Goal: Task Accomplishment & Management: Manage account settings

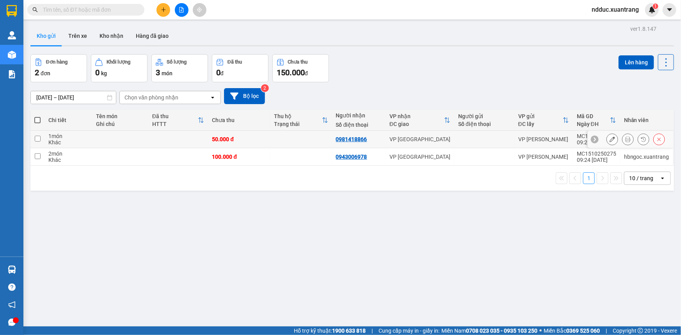
click at [625, 138] on icon at bounding box center [627, 139] width 5 height 5
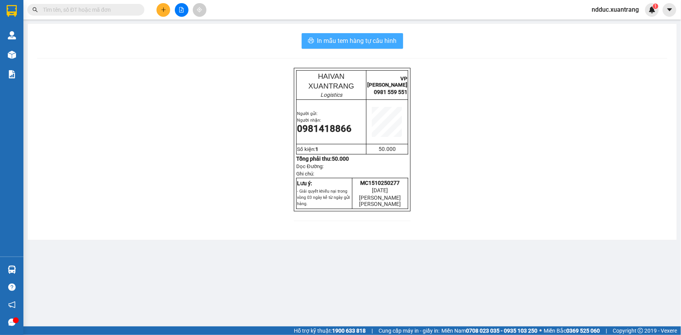
click at [352, 40] on span "In mẫu tem hàng tự cấu hình" at bounding box center [357, 41] width 80 height 10
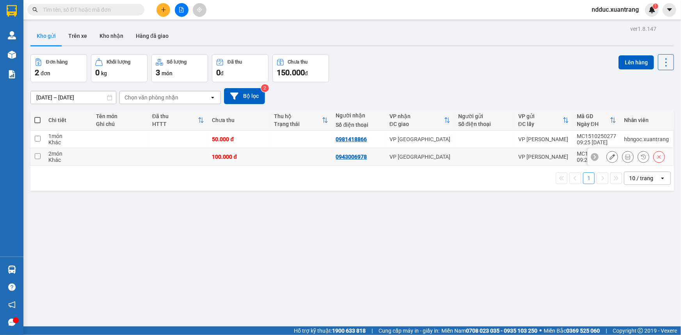
click at [622, 158] on button at bounding box center [627, 157] width 11 height 14
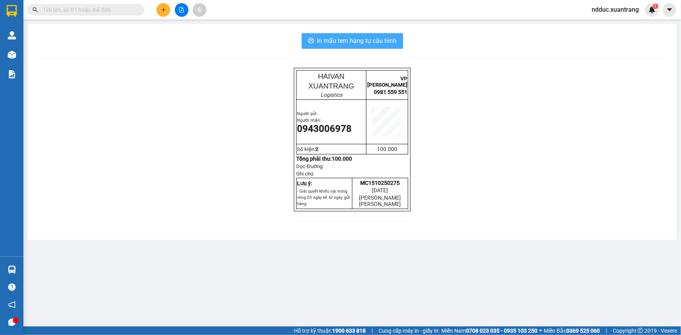
click at [360, 42] on span "In mẫu tem hàng tự cấu hình" at bounding box center [357, 41] width 80 height 10
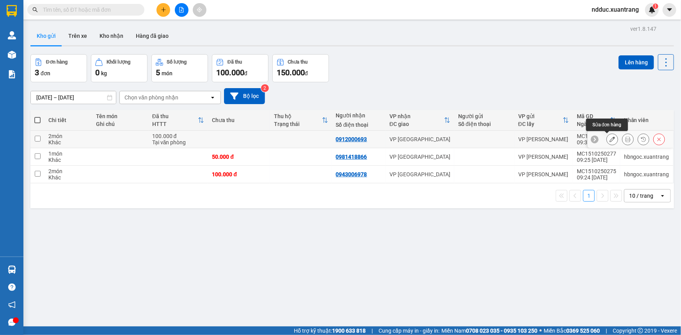
drag, startPoint x: 606, startPoint y: 140, endPoint x: 621, endPoint y: 140, distance: 14.4
click at [621, 140] on div at bounding box center [635, 139] width 59 height 12
click at [625, 140] on icon at bounding box center [627, 139] width 5 height 5
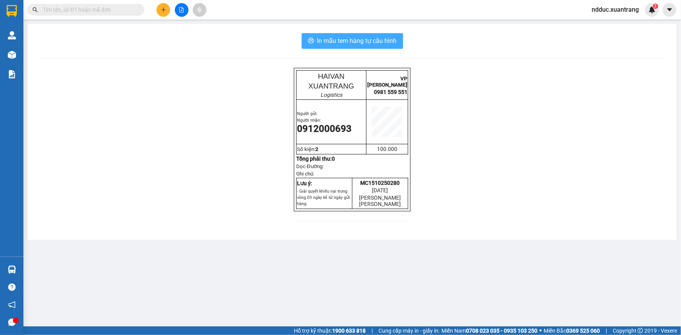
click at [335, 39] on span "In mẫu tem hàng tự cấu hình" at bounding box center [357, 41] width 80 height 10
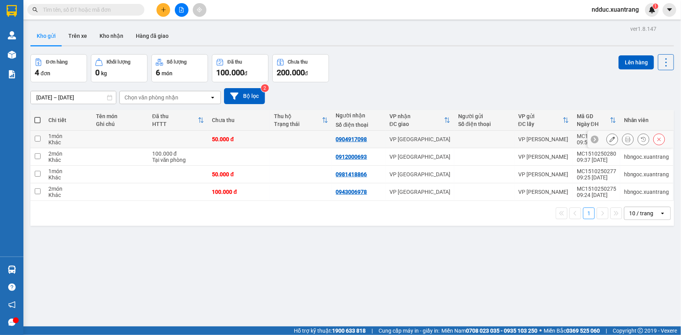
click at [626, 140] on button at bounding box center [627, 140] width 11 height 14
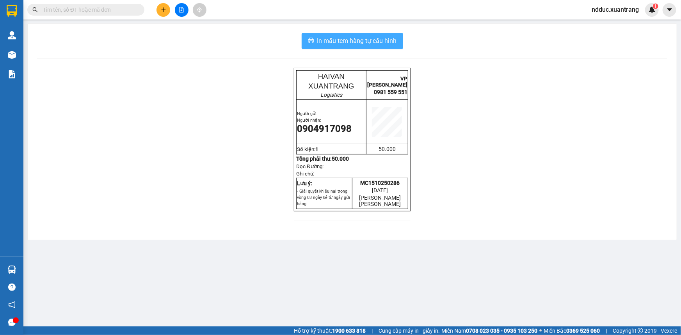
click at [323, 43] on span "In mẫu tem hàng tự cấu hình" at bounding box center [357, 41] width 80 height 10
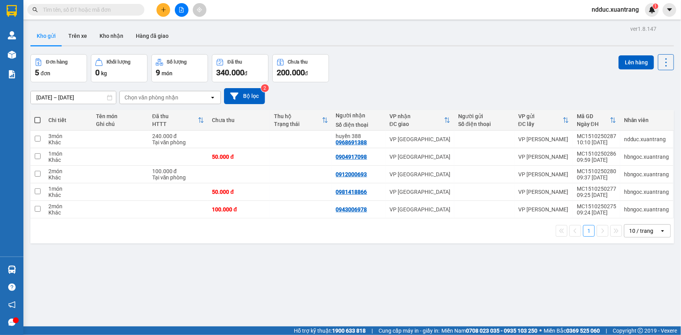
click at [38, 121] on span at bounding box center [37, 120] width 6 height 6
click at [37, 116] on input "checkbox" at bounding box center [37, 116] width 0 height 0
checkbox input "true"
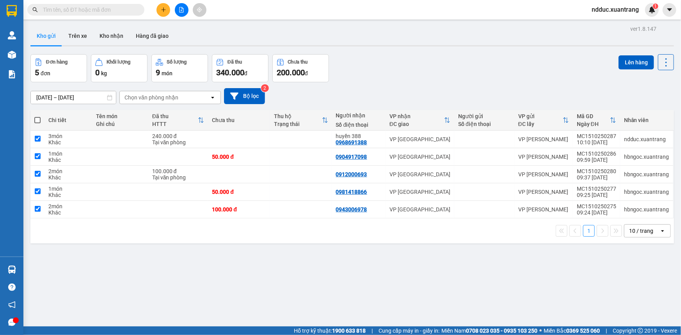
checkbox input "true"
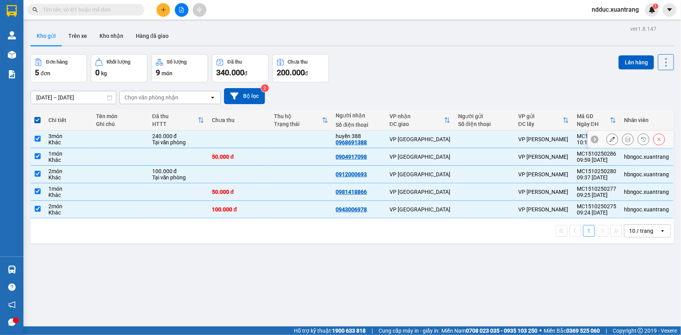
click at [38, 140] on input "checkbox" at bounding box center [38, 139] width 6 height 6
checkbox input "false"
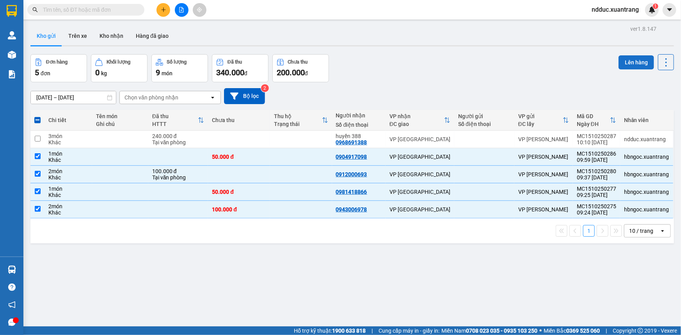
click at [629, 60] on button "Lên hàng" at bounding box center [635, 62] width 35 height 14
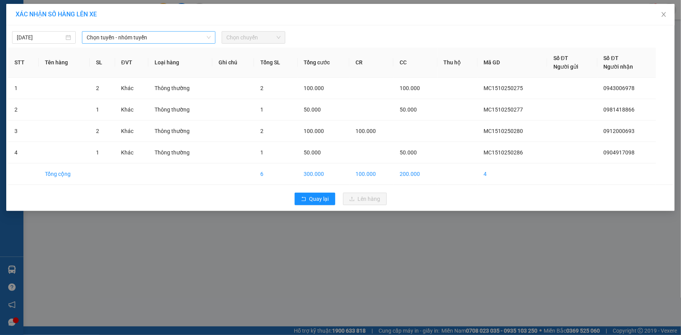
click at [156, 37] on span "Chọn tuyến - nhóm tuyến" at bounding box center [149, 38] width 124 height 12
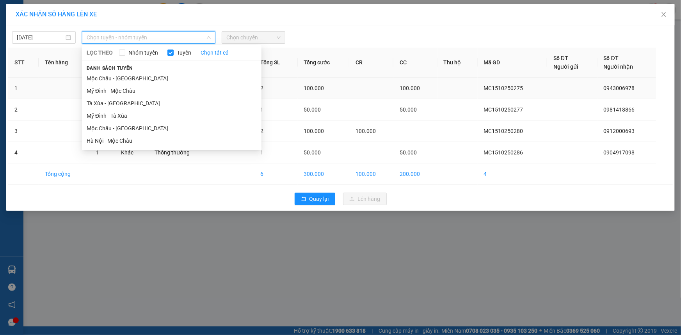
drag, startPoint x: 110, startPoint y: 130, endPoint x: 177, endPoint y: 92, distance: 78.1
click at [111, 129] on li "Mộc Châu - Hà Nội" at bounding box center [171, 128] width 179 height 12
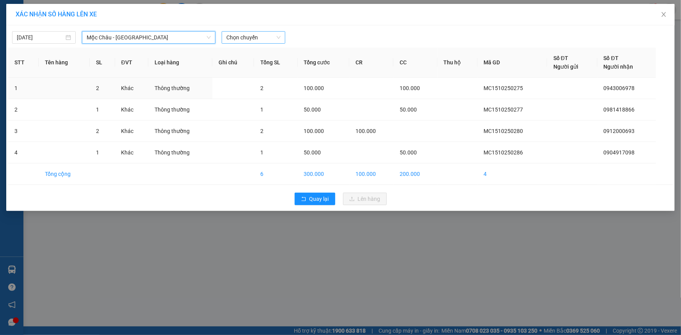
click at [241, 39] on span "Chọn chuyến" at bounding box center [253, 38] width 54 height 12
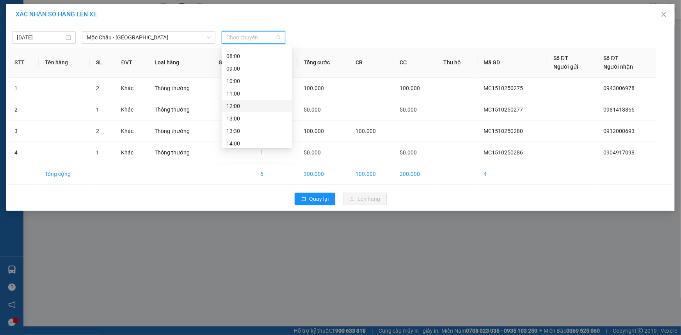
scroll to position [35, 0]
click at [241, 89] on div "11:00" at bounding box center [256, 93] width 61 height 9
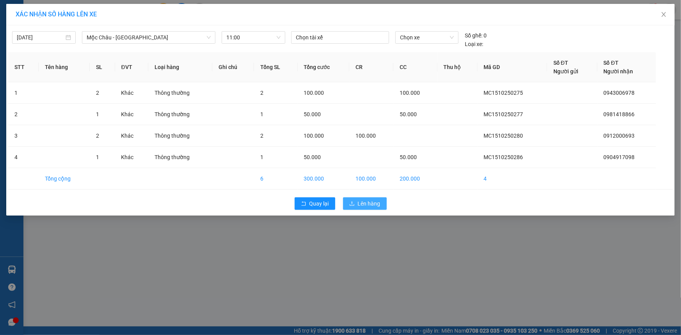
click at [370, 207] on span "Lên hàng" at bounding box center [369, 203] width 23 height 9
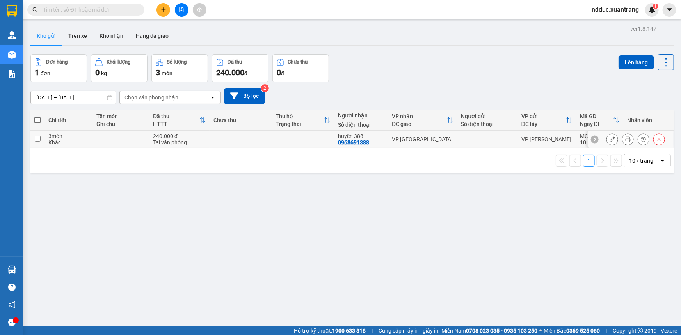
click at [84, 140] on div "Khác" at bounding box center [68, 142] width 40 height 6
checkbox input "true"
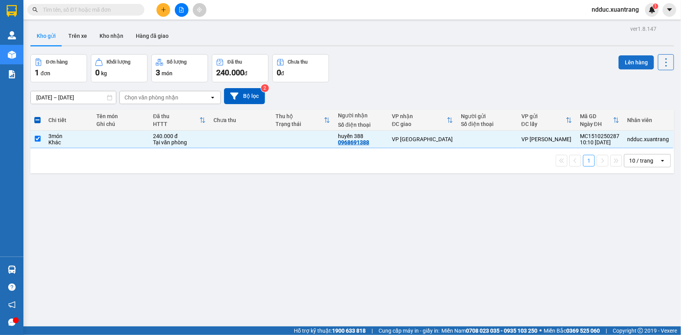
click at [634, 65] on button "Lên hàng" at bounding box center [635, 62] width 35 height 14
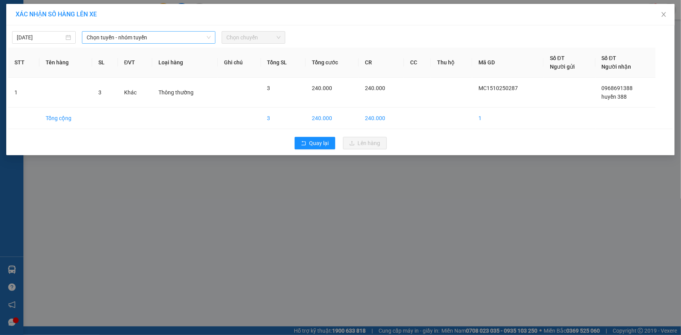
click at [121, 35] on span "Chọn tuyến - nhóm tuyến" at bounding box center [149, 38] width 124 height 12
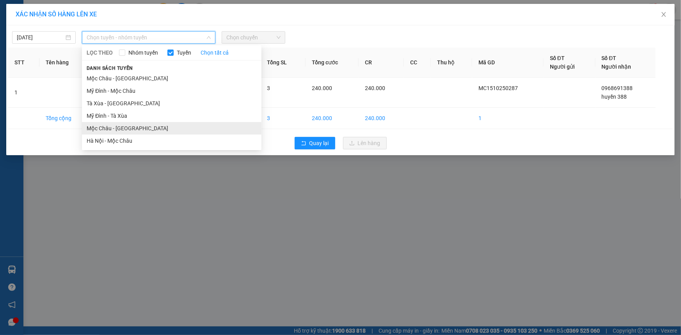
click at [105, 128] on li "Mộc Châu - Hà Nội" at bounding box center [171, 128] width 179 height 12
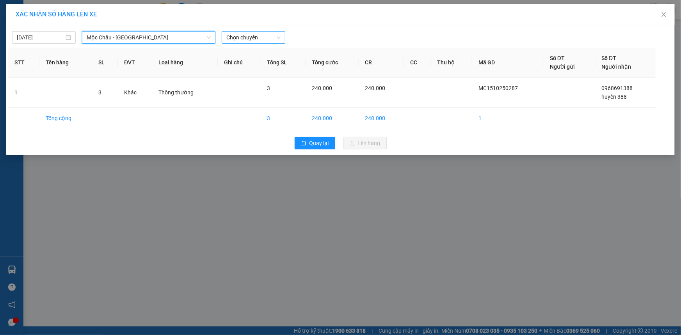
click at [262, 39] on span "Chọn chuyến" at bounding box center [253, 38] width 54 height 12
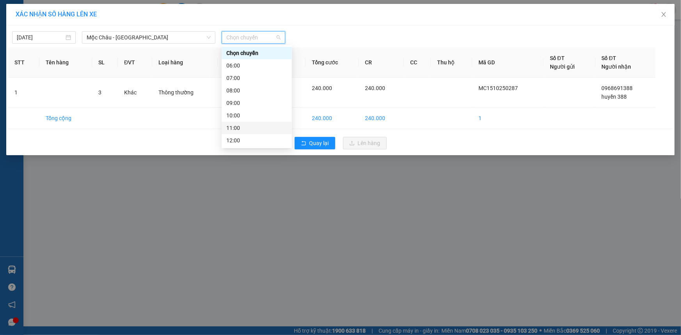
click at [237, 129] on div "11:00" at bounding box center [256, 128] width 61 height 9
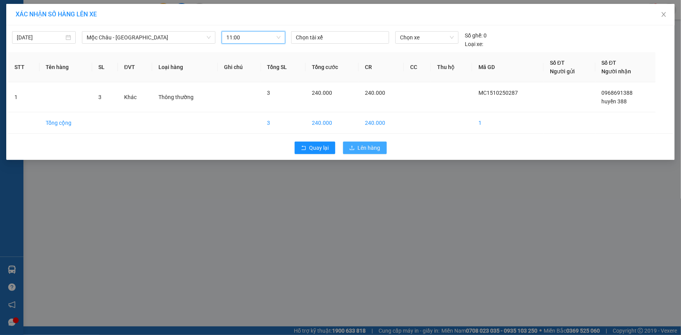
click at [360, 149] on span "Lên hàng" at bounding box center [369, 148] width 23 height 9
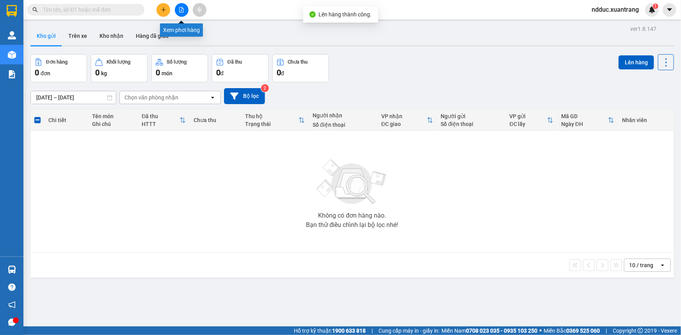
click at [185, 11] on button at bounding box center [182, 10] width 14 height 14
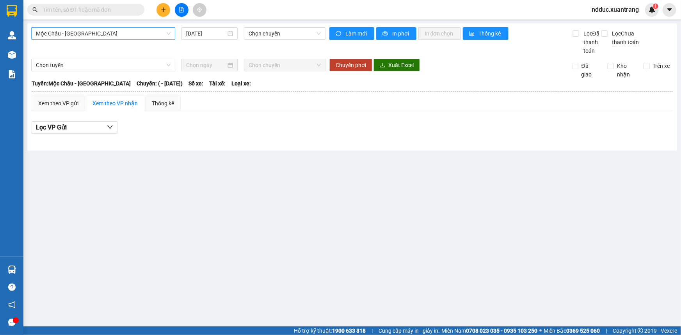
click at [112, 33] on span "Mộc Châu - Mỹ Đình" at bounding box center [103, 34] width 135 height 12
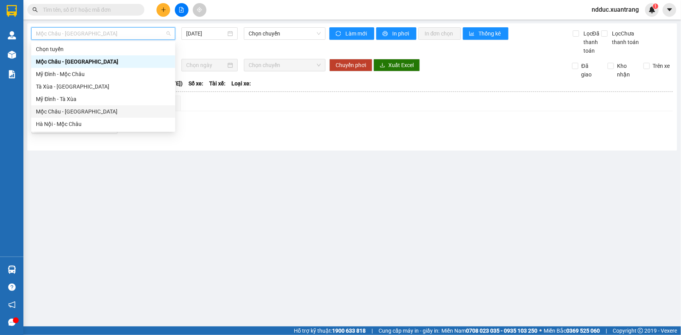
drag, startPoint x: 62, startPoint y: 109, endPoint x: 230, endPoint y: 46, distance: 179.2
click at [62, 109] on div "Mộc Châu - Hà Nội" at bounding box center [103, 111] width 135 height 9
type input "15/10/2025"
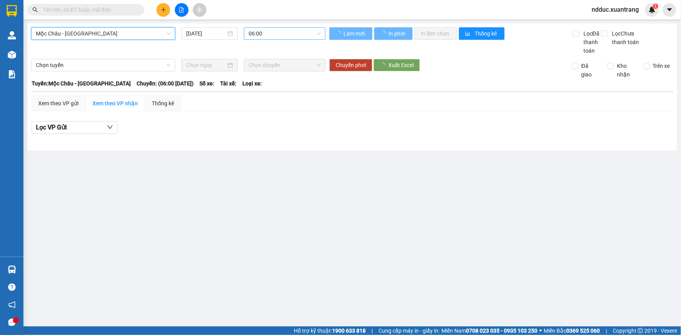
click at [276, 34] on span "06:00" at bounding box center [284, 34] width 72 height 12
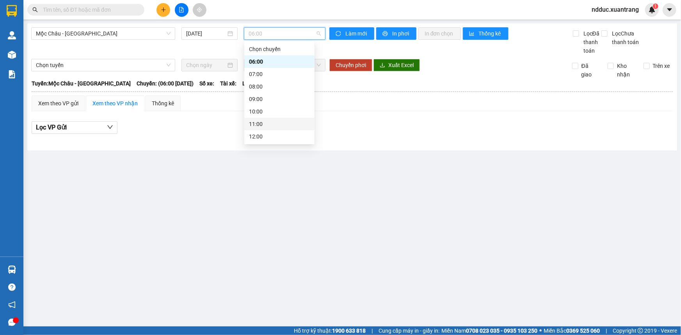
click at [262, 121] on div "11:00" at bounding box center [279, 124] width 61 height 9
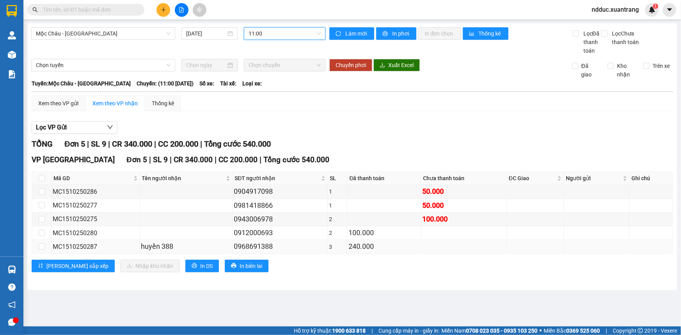
click at [121, 248] on div "MC1510250287" at bounding box center [96, 247] width 86 height 10
click at [38, 246] on td at bounding box center [42, 247] width 20 height 14
click at [41, 245] on input "checkbox" at bounding box center [42, 246] width 6 height 6
checkbox input "true"
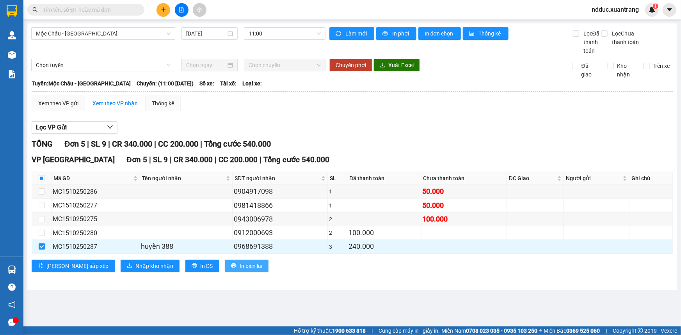
click at [239, 263] on span "In biên lai" at bounding box center [250, 266] width 23 height 9
click at [239, 264] on span "In biên lai" at bounding box center [250, 266] width 23 height 9
click at [429, 34] on span "In đơn chọn" at bounding box center [439, 33] width 30 height 9
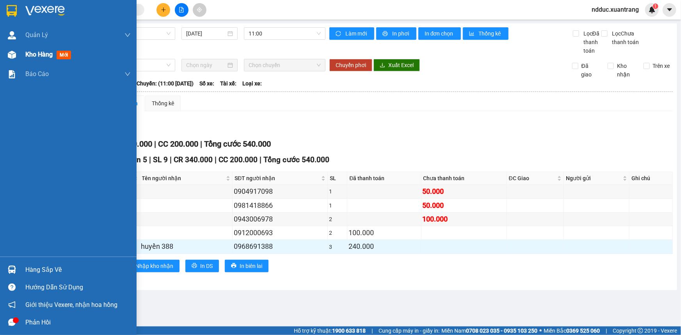
click at [13, 55] on img at bounding box center [12, 55] width 8 height 8
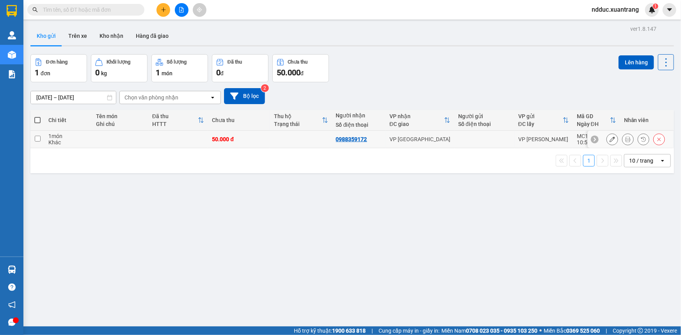
click at [625, 139] on icon at bounding box center [627, 139] width 5 height 5
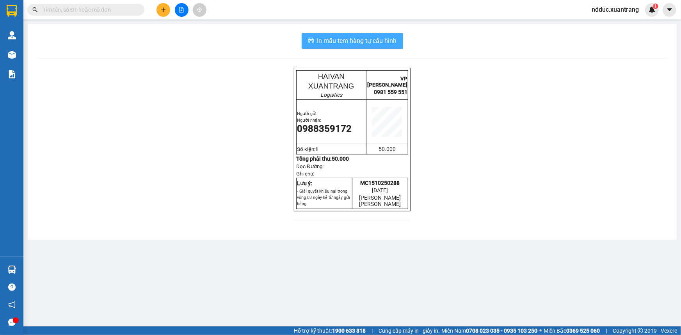
click at [358, 37] on span "In mẫu tem hàng tự cấu hình" at bounding box center [357, 41] width 80 height 10
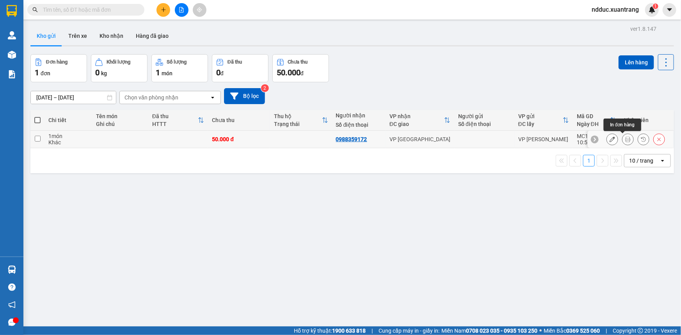
click at [626, 139] on button at bounding box center [627, 140] width 11 height 14
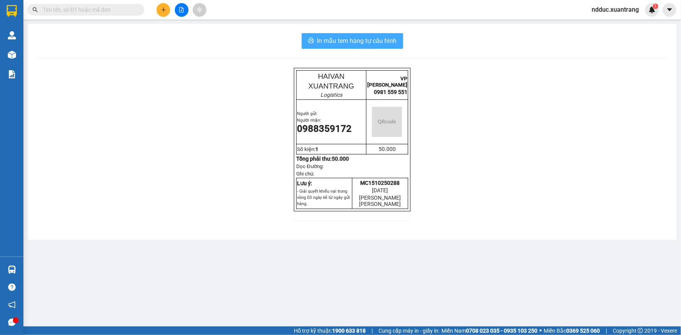
click at [339, 40] on span "In mẫu tem hàng tự cấu hình" at bounding box center [357, 41] width 80 height 10
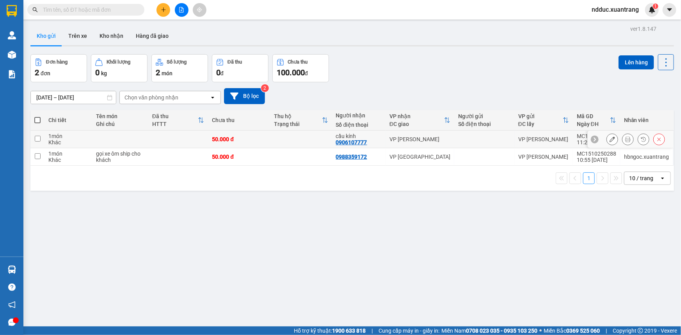
click at [626, 138] on button at bounding box center [627, 140] width 11 height 14
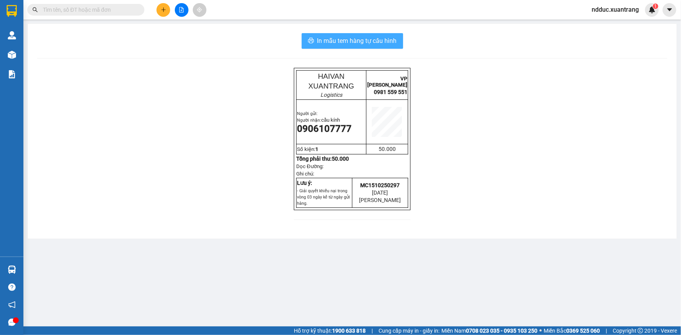
click at [343, 41] on span "In mẫu tem hàng tự cấu hình" at bounding box center [357, 41] width 80 height 10
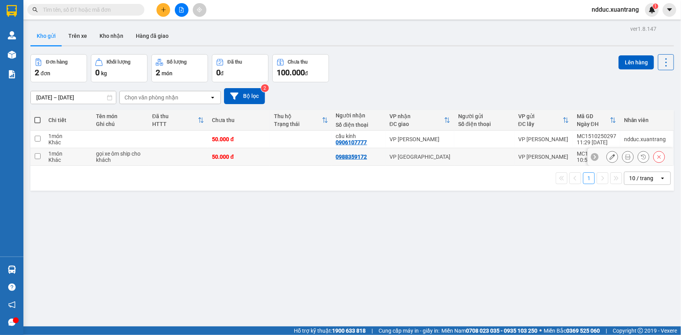
click at [229, 154] on div "50.000 đ" at bounding box center [239, 157] width 54 height 6
checkbox input "true"
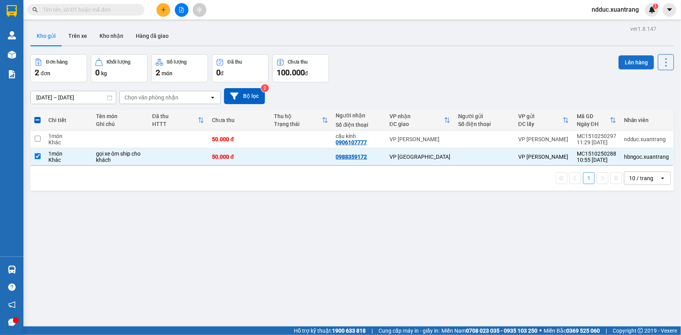
click at [619, 62] on button "Lên hàng" at bounding box center [635, 62] width 35 height 14
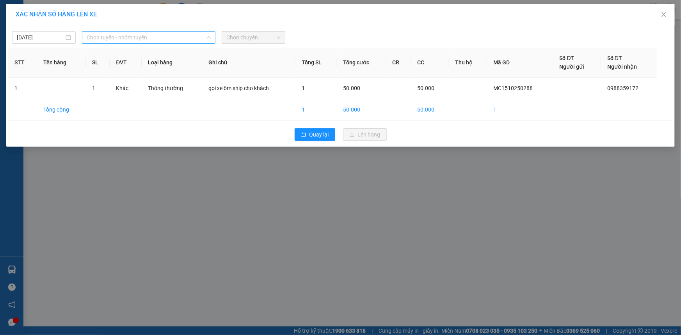
drag, startPoint x: 110, startPoint y: 39, endPoint x: 105, endPoint y: 83, distance: 44.5
click at [110, 39] on span "Chọn tuyến - nhóm tuyến" at bounding box center [149, 38] width 124 height 12
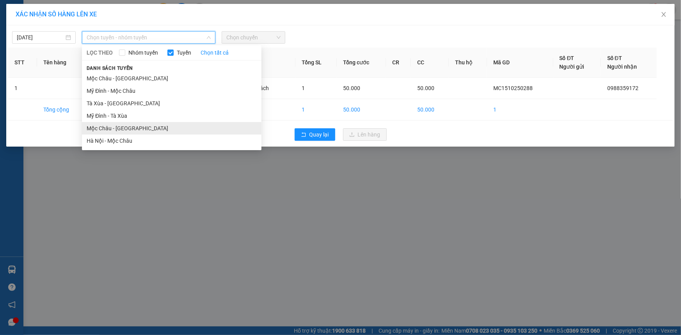
click at [98, 128] on li "Mộc Châu - Hà Nội" at bounding box center [171, 128] width 179 height 12
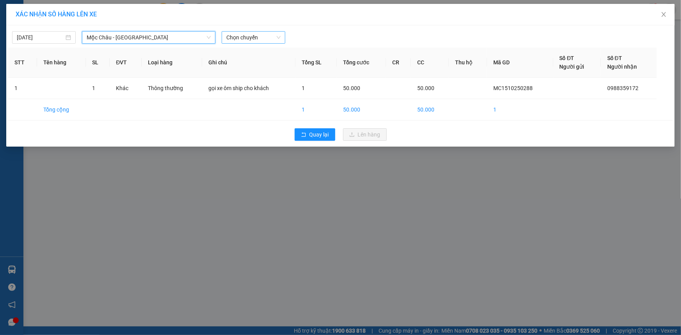
click at [234, 39] on span "Chọn chuyến" at bounding box center [253, 38] width 54 height 12
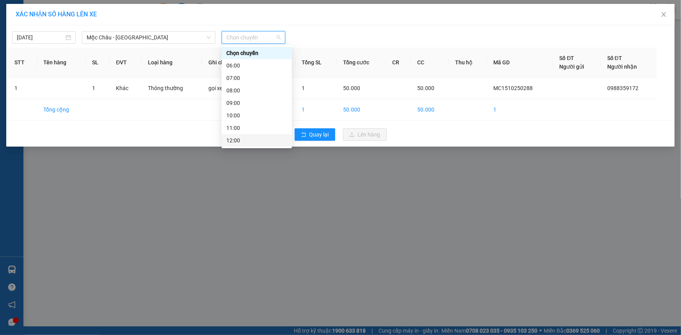
click at [235, 138] on div "12:00" at bounding box center [256, 140] width 61 height 9
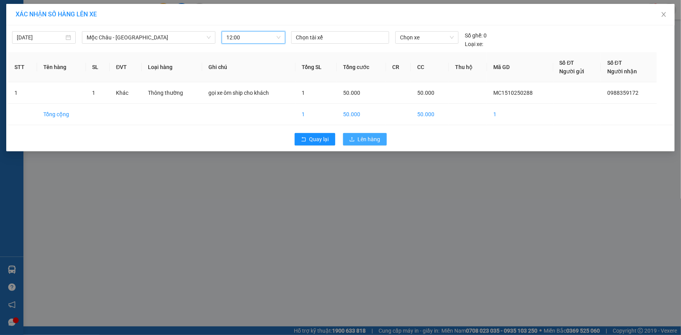
click at [359, 140] on span "Lên hàng" at bounding box center [369, 139] width 23 height 9
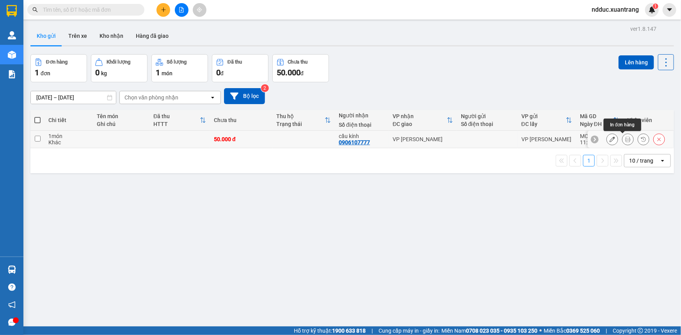
click at [625, 141] on icon at bounding box center [627, 139] width 5 height 5
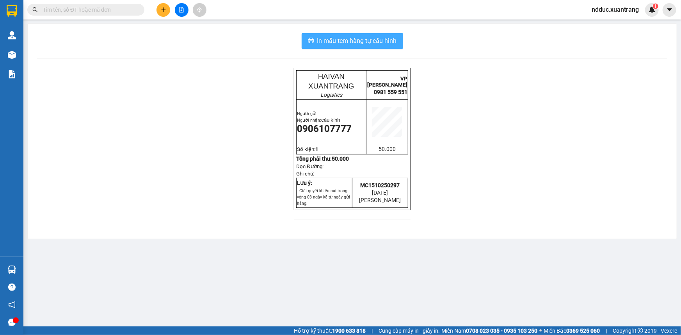
click at [392, 42] on span "In mẫu tem hàng tự cấu hình" at bounding box center [357, 41] width 80 height 10
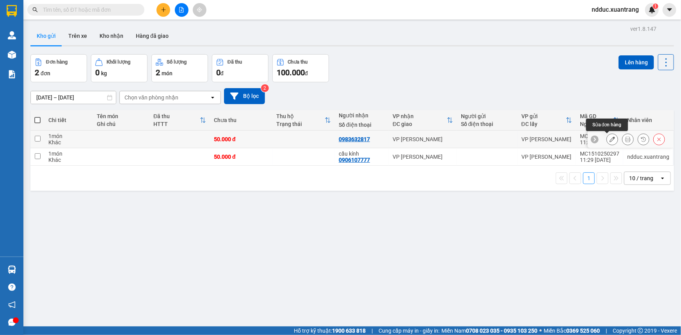
click at [625, 141] on icon at bounding box center [627, 139] width 5 height 5
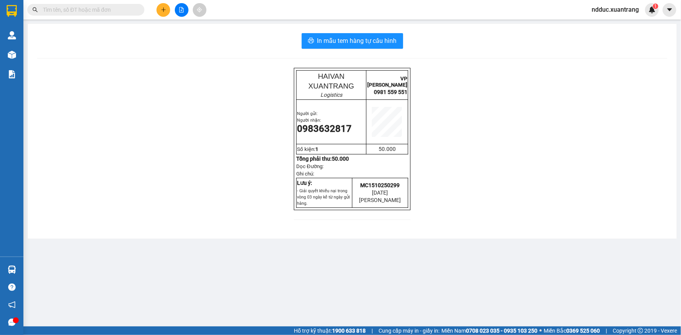
click at [383, 30] on div "In mẫu tem hàng tự cấu hình HAIVAN XUANTRANG Logistics VP MỘC CHÂU 0981 559 551…" at bounding box center [352, 131] width 649 height 215
click at [393, 39] on span "In mẫu tem hàng tự cấu hình" at bounding box center [357, 41] width 80 height 10
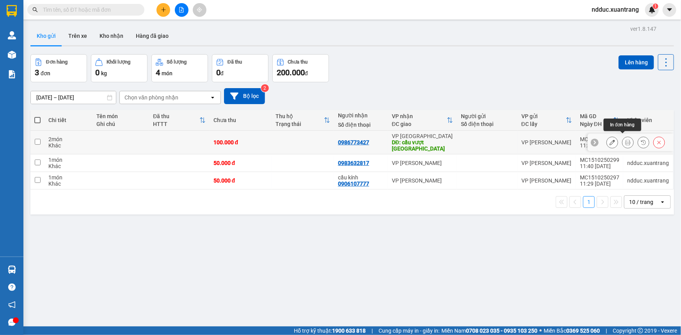
click at [626, 138] on button at bounding box center [627, 143] width 11 height 14
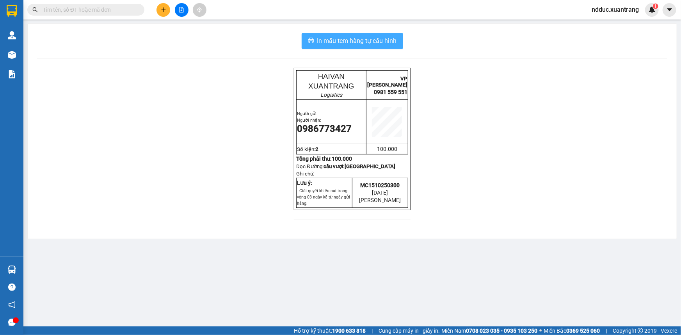
click at [382, 43] on span "In mẫu tem hàng tự cấu hình" at bounding box center [357, 41] width 80 height 10
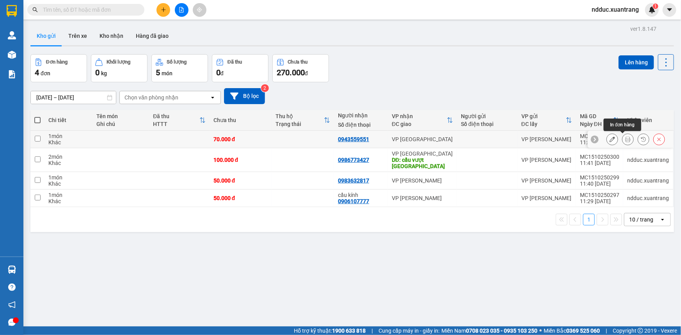
click at [625, 138] on icon at bounding box center [627, 139] width 5 height 5
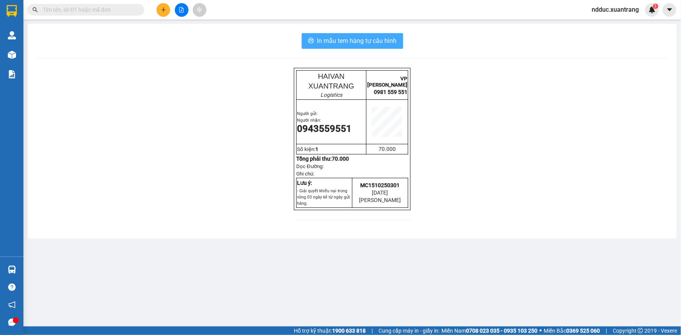
click at [390, 35] on button "In mẫu tem hàng tự cấu hình" at bounding box center [351, 41] width 101 height 16
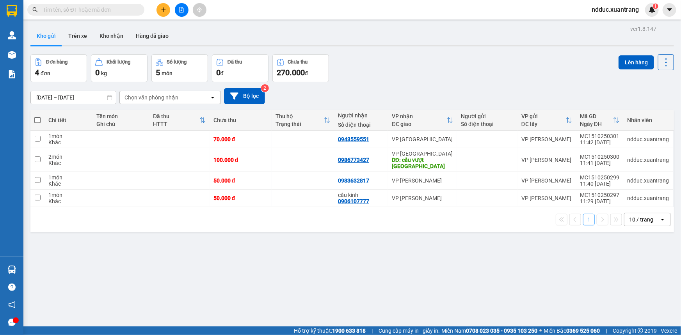
click at [78, 7] on input "text" at bounding box center [89, 9] width 92 height 9
click at [79, 8] on input "text" at bounding box center [89, 9] width 92 height 9
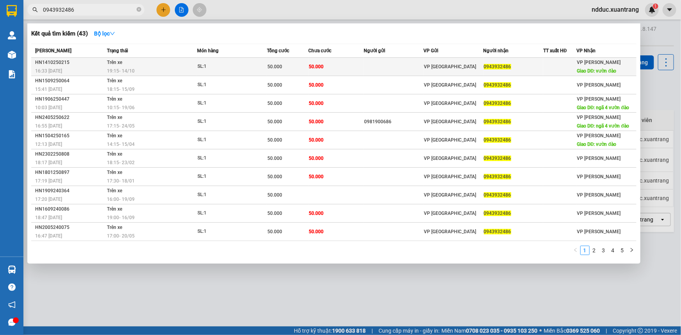
type input "0943932486"
click at [162, 66] on td "Trên xe 19:15 - 14/10" at bounding box center [151, 67] width 92 height 18
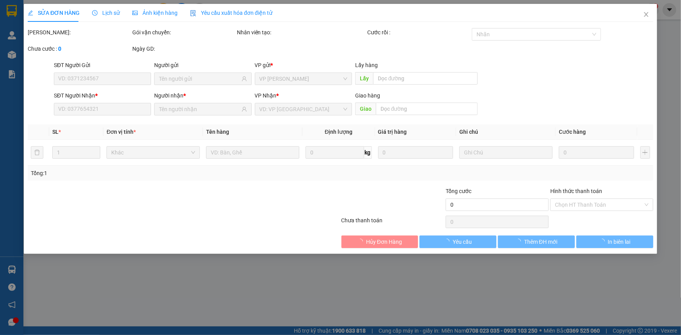
click at [102, 11] on span "Lịch sử" at bounding box center [106, 13] width 28 height 6
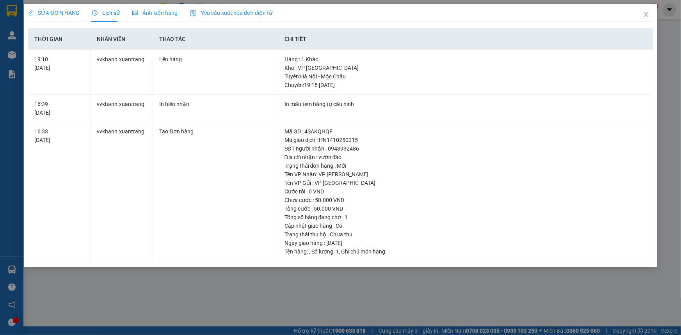
click at [148, 10] on span "Ảnh kiện hàng" at bounding box center [154, 13] width 45 height 6
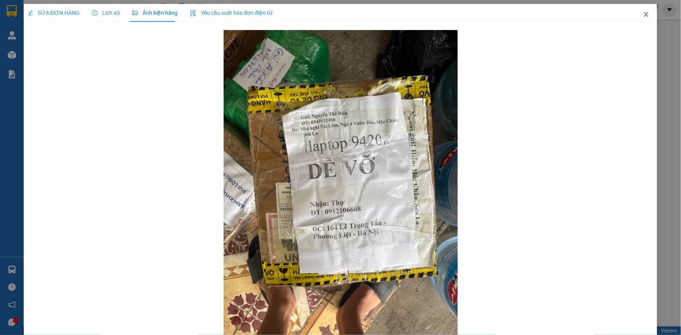
drag, startPoint x: 643, startPoint y: 14, endPoint x: 328, endPoint y: 0, distance: 315.4
click at [643, 14] on icon "close" at bounding box center [646, 14] width 6 height 6
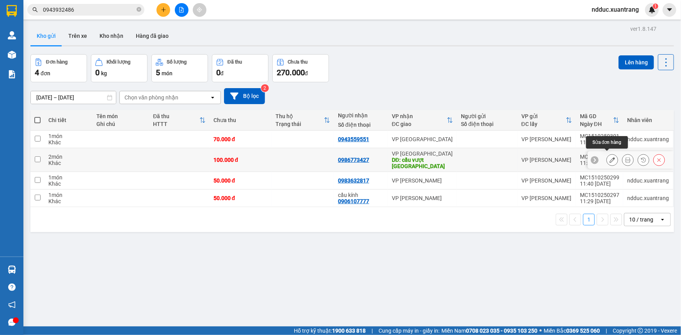
click at [609, 158] on icon at bounding box center [611, 159] width 5 height 5
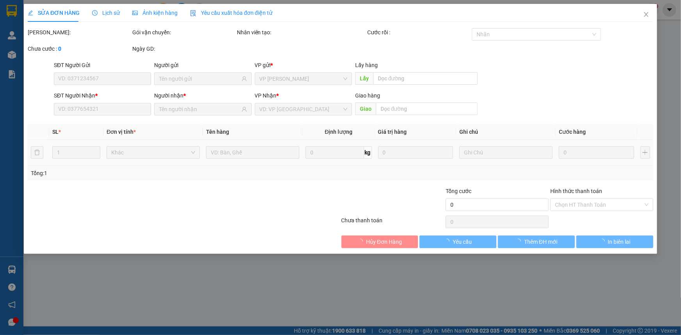
type input "0986773427"
type input "cầu vượt sài sơn"
type input "100.000"
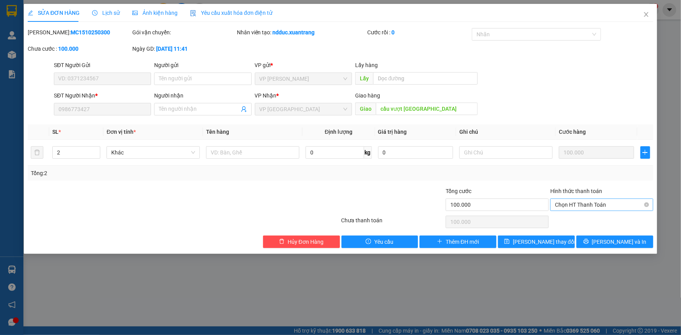
click at [579, 207] on span "Chọn HT Thanh Toán" at bounding box center [602, 205] width 94 height 12
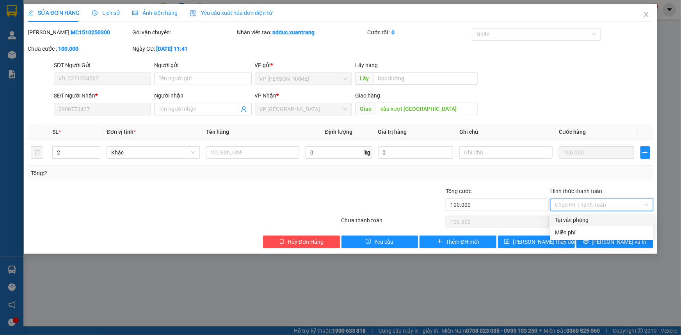
click at [568, 221] on div "Tại văn phòng" at bounding box center [602, 220] width 94 height 9
type input "0"
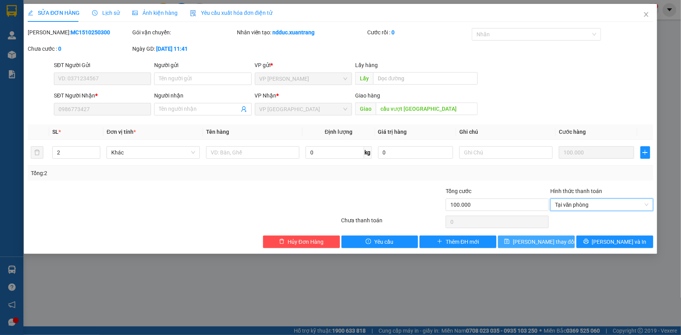
click at [540, 241] on span "Lưu thay đổi" at bounding box center [543, 242] width 62 height 9
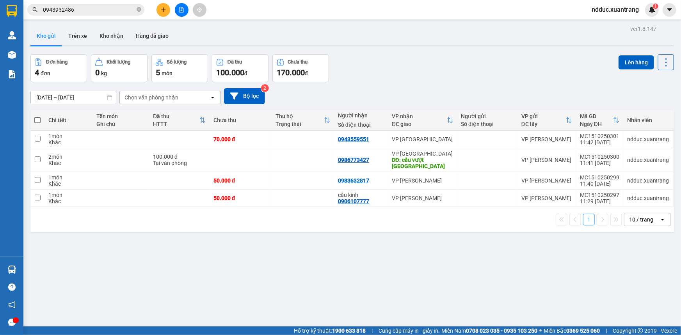
click at [37, 119] on span at bounding box center [37, 120] width 6 height 6
click at [37, 116] on input "checkbox" at bounding box center [37, 116] width 0 height 0
checkbox input "true"
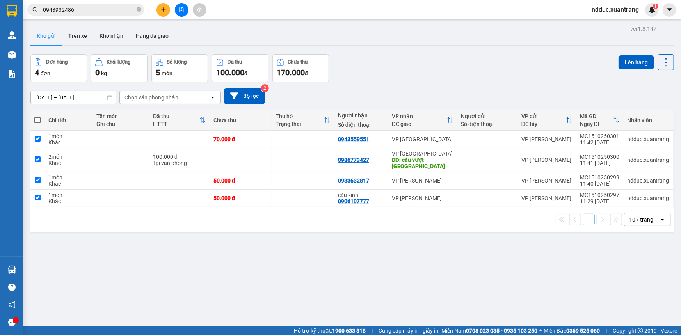
checkbox input "true"
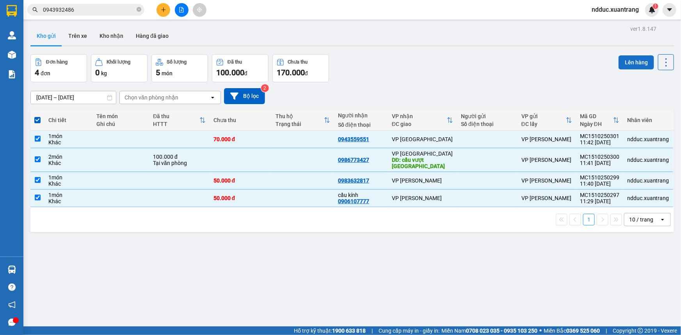
click at [629, 60] on button "Lên hàng" at bounding box center [635, 62] width 35 height 14
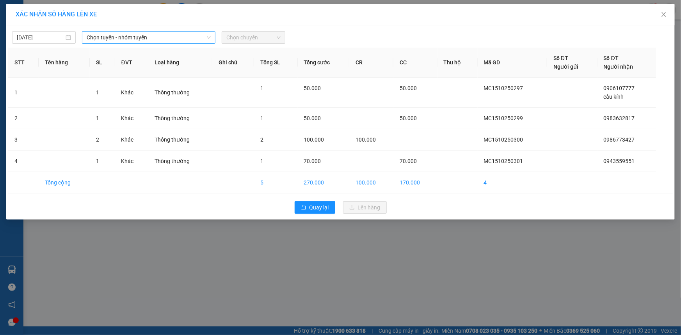
click at [128, 38] on span "Chọn tuyến - nhóm tuyến" at bounding box center [149, 38] width 124 height 12
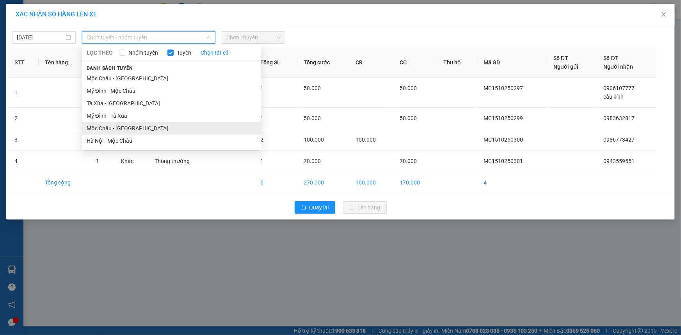
click at [115, 128] on li "Mộc Châu - Hà Nội" at bounding box center [171, 128] width 179 height 12
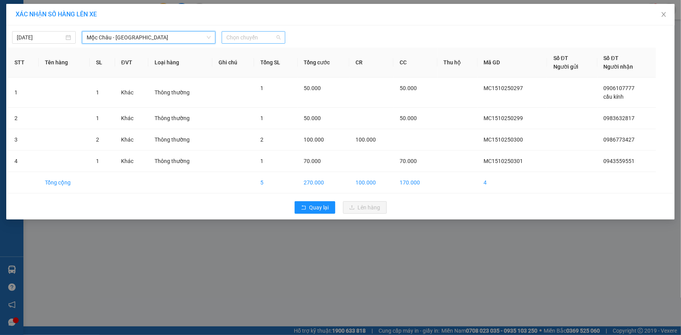
click at [240, 39] on span "Chọn chuyến" at bounding box center [253, 38] width 54 height 12
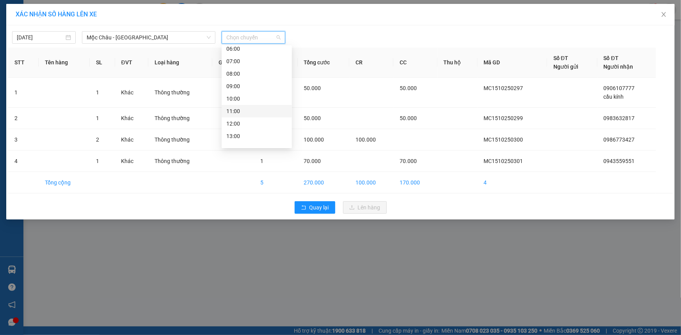
scroll to position [35, 0]
click at [234, 116] on div "13:00" at bounding box center [256, 117] width 61 height 9
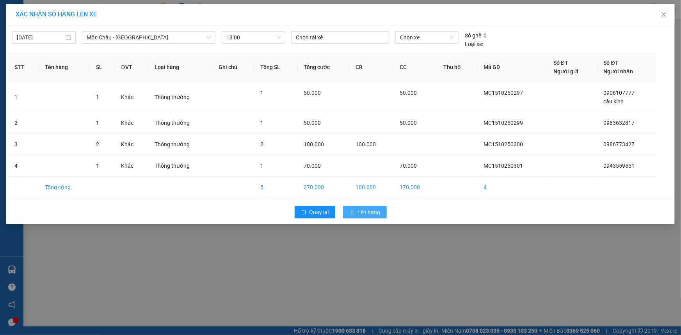
click at [355, 211] on button "Lên hàng" at bounding box center [365, 212] width 44 height 12
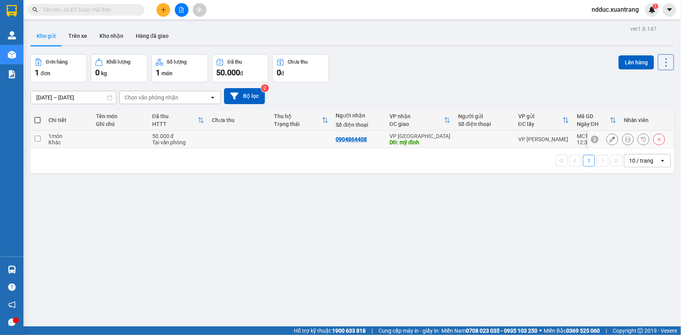
click at [625, 140] on icon at bounding box center [627, 139] width 5 height 5
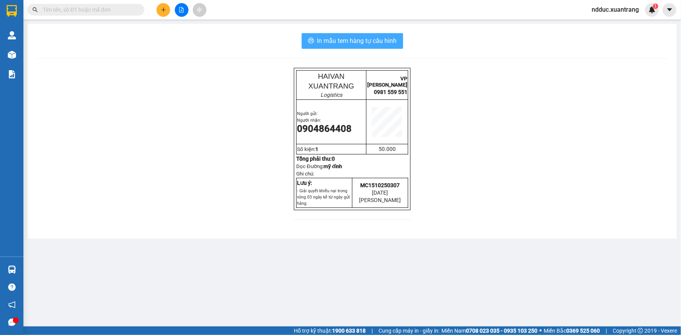
click at [347, 39] on span "In mẫu tem hàng tự cấu hình" at bounding box center [357, 41] width 80 height 10
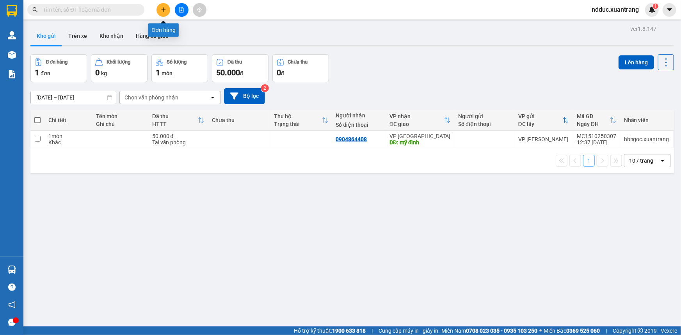
click at [165, 9] on icon "plus" at bounding box center [163, 9] width 4 height 0
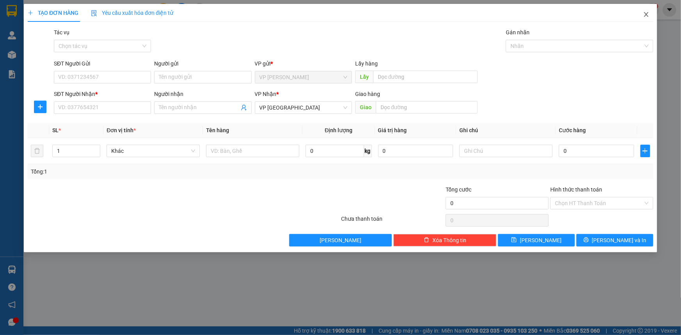
drag, startPoint x: 648, startPoint y: 16, endPoint x: 379, endPoint y: 1, distance: 269.5
click at [647, 16] on icon "close" at bounding box center [646, 14] width 6 height 6
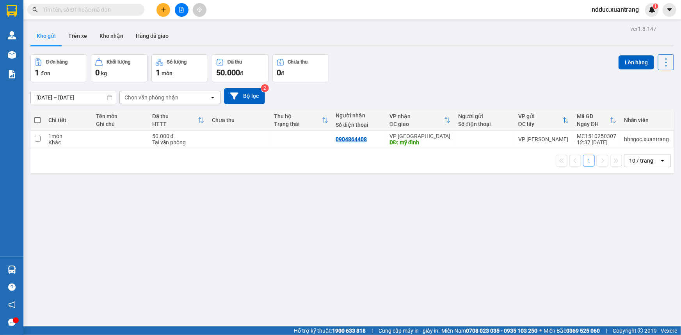
click at [165, 10] on icon "plus" at bounding box center [163, 9] width 5 height 5
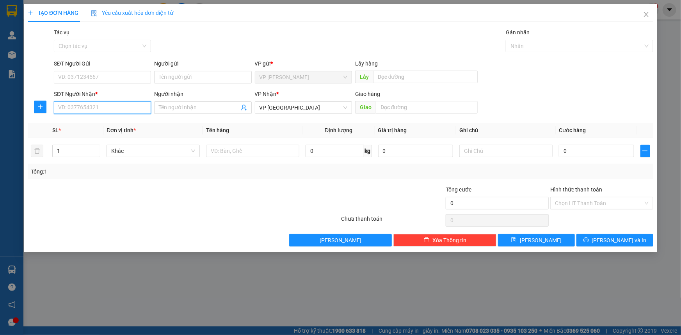
click at [74, 105] on input "SĐT Người Nhận *" at bounding box center [102, 107] width 97 height 12
paste input "0985869488"
type input "0985869488"
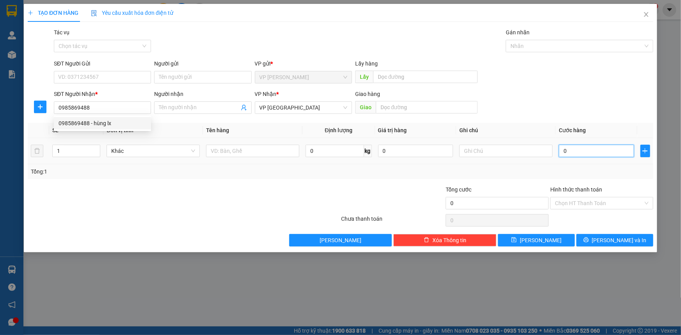
click at [578, 152] on input "0" at bounding box center [596, 151] width 75 height 12
type input "1"
type input "10"
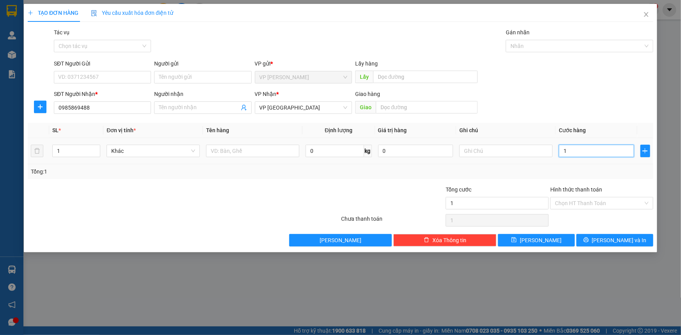
type input "10"
type input "100"
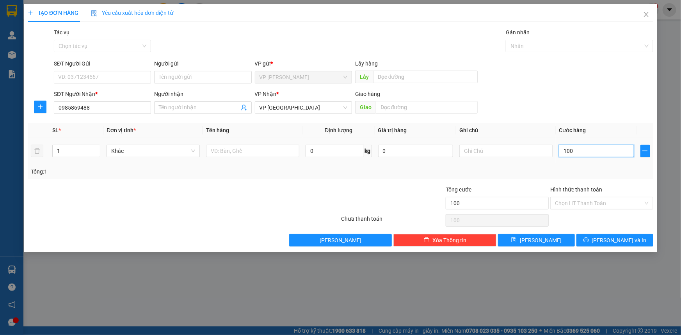
type input "1.000"
type input "10.000"
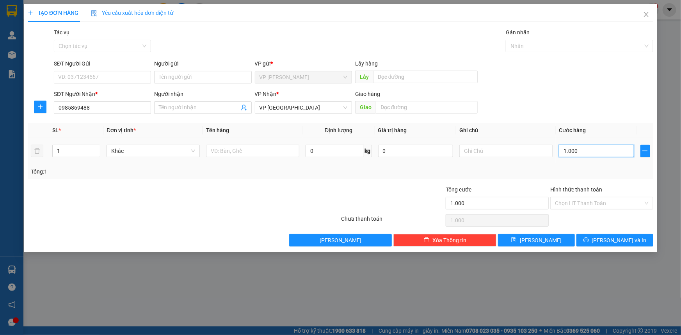
type input "10.000"
type input "100.000"
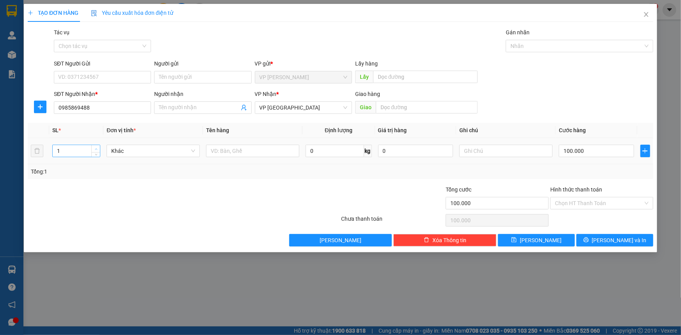
click at [96, 149] on icon "up" at bounding box center [96, 149] width 3 height 3
type input "2"
click at [96, 149] on icon "up" at bounding box center [96, 149] width 3 height 3
click at [183, 105] on input "Người nhận" at bounding box center [199, 107] width 80 height 9
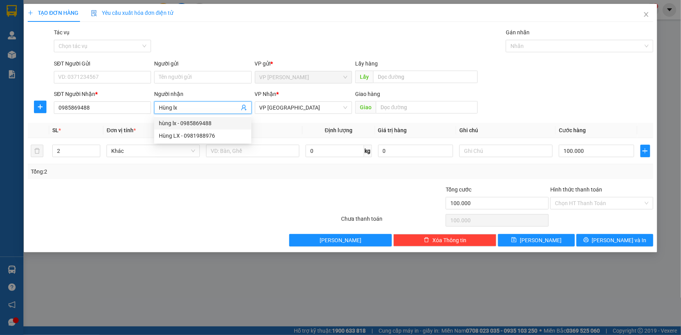
click at [213, 126] on div "hùng lx - 0985869488" at bounding box center [203, 123] width 88 height 9
type input "hùng lx"
click at [219, 197] on div at bounding box center [131, 198] width 209 height 27
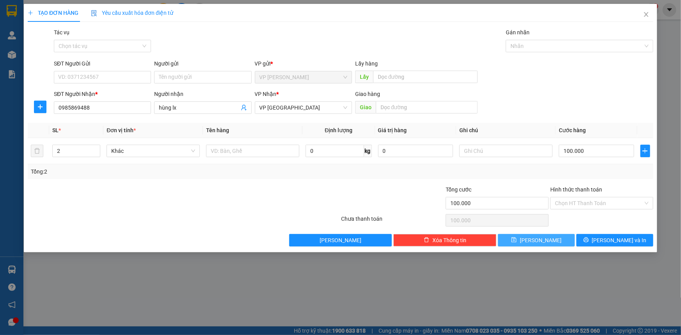
click at [542, 236] on span "Lưu" at bounding box center [541, 240] width 42 height 9
type input "1"
type input "0"
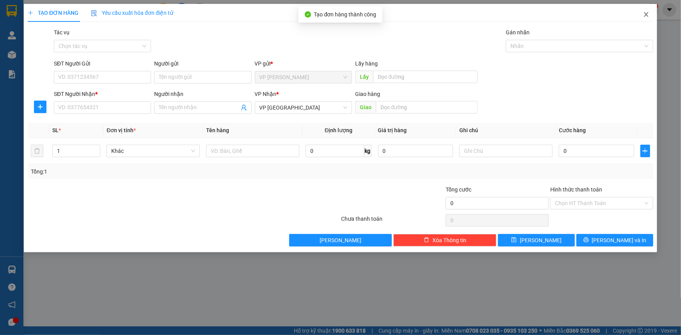
click at [644, 14] on icon "close" at bounding box center [646, 14] width 6 height 6
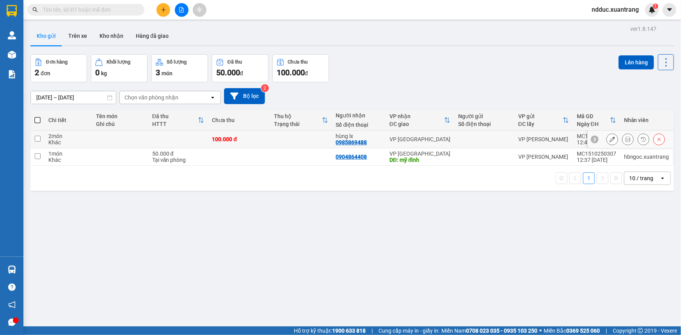
click at [474, 131] on td at bounding box center [484, 140] width 60 height 18
checkbox input "true"
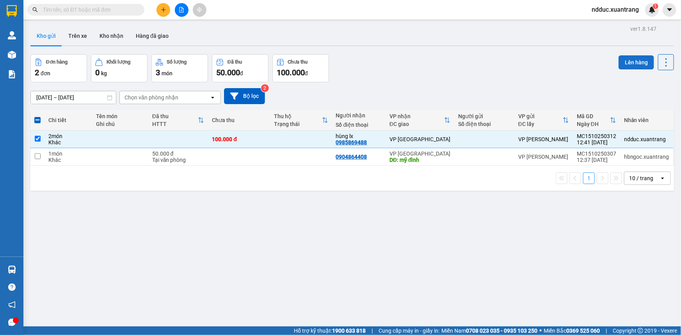
click at [627, 61] on button "Lên hàng" at bounding box center [635, 62] width 35 height 14
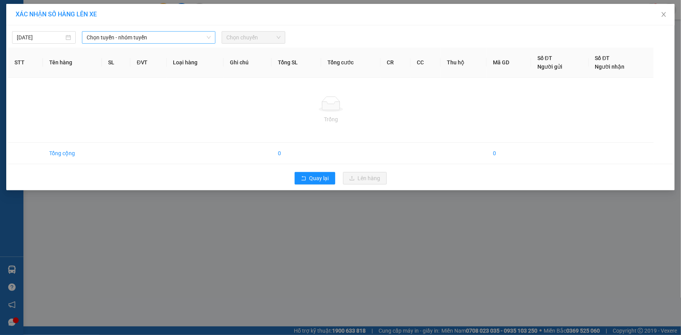
click at [116, 37] on span "Chọn tuyến - nhóm tuyến" at bounding box center [149, 38] width 124 height 12
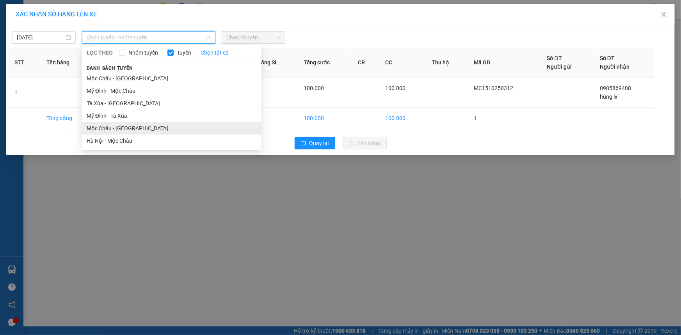
click at [105, 131] on li "Mộc Châu - Hà Nội" at bounding box center [171, 128] width 179 height 12
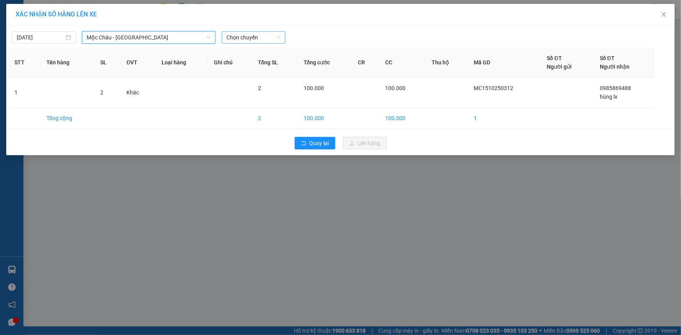
click at [234, 37] on span "Chọn chuyến" at bounding box center [253, 38] width 54 height 12
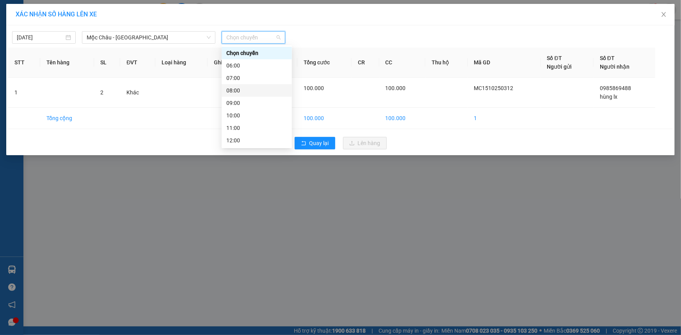
click at [242, 87] on div "08:00" at bounding box center [256, 90] width 61 height 9
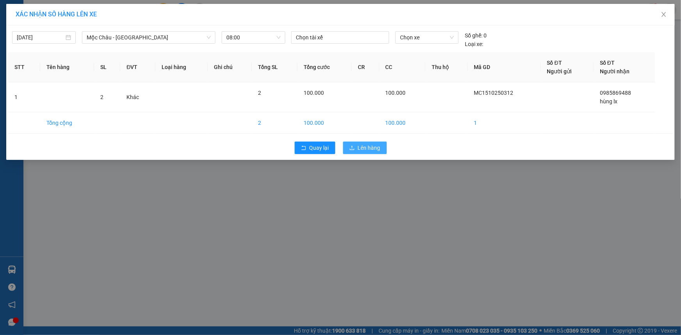
click at [358, 146] on span "Lên hàng" at bounding box center [369, 148] width 23 height 9
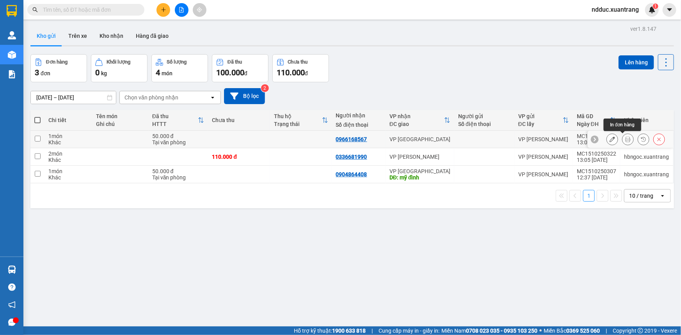
click at [625, 141] on button at bounding box center [627, 140] width 11 height 14
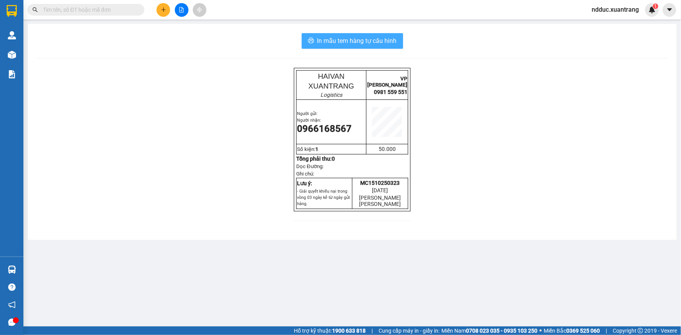
click at [364, 40] on span "In mẫu tem hàng tự cấu hình" at bounding box center [357, 41] width 80 height 10
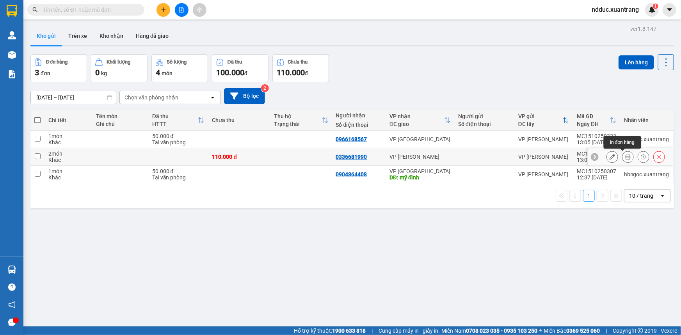
click at [625, 159] on icon at bounding box center [627, 156] width 5 height 5
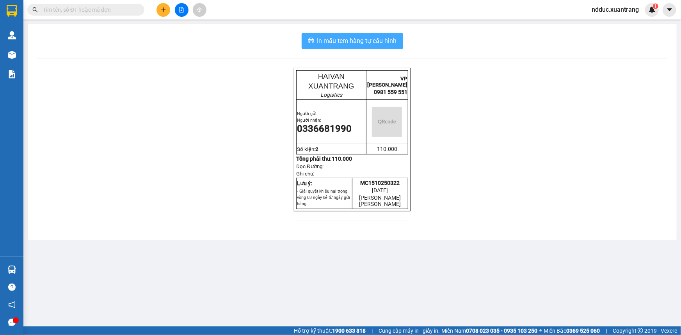
click at [385, 46] on button "In mẫu tem hàng tự cấu hình" at bounding box center [351, 41] width 101 height 16
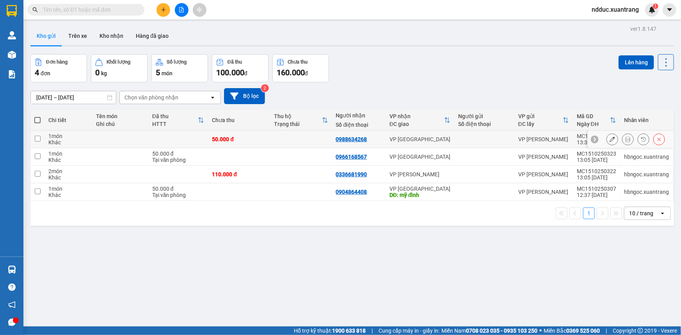
click at [626, 136] on button at bounding box center [627, 140] width 11 height 14
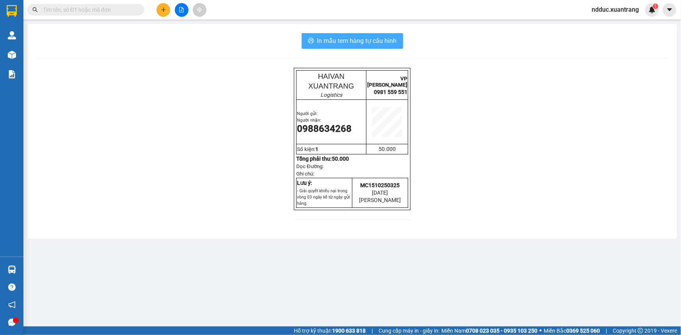
click at [317, 38] on span "In mẫu tem hàng tự cấu hình" at bounding box center [357, 41] width 80 height 10
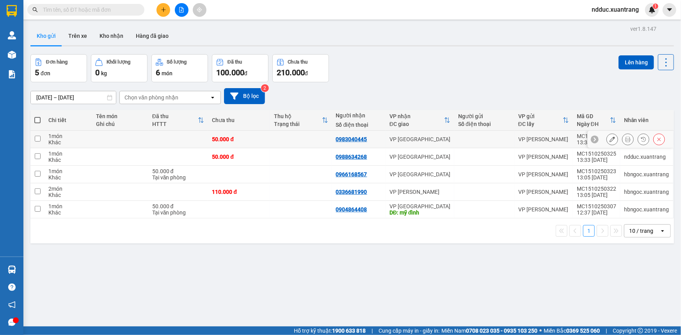
click at [625, 139] on icon at bounding box center [627, 139] width 5 height 5
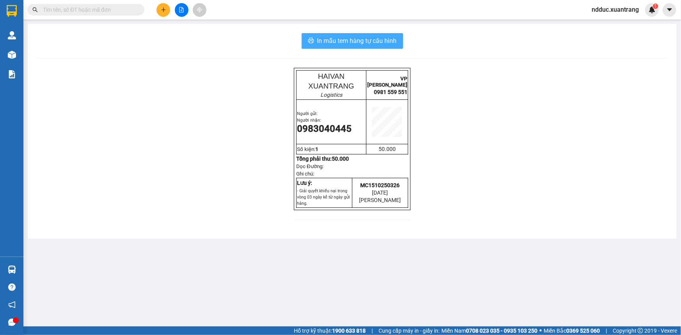
click at [321, 41] on span "In mẫu tem hàng tự cấu hình" at bounding box center [357, 41] width 80 height 10
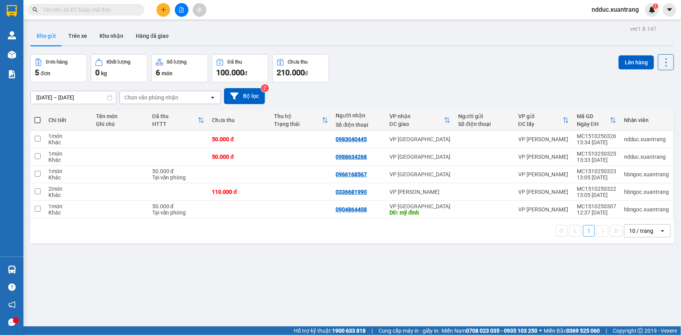
click at [83, 14] on input "text" at bounding box center [89, 9] width 92 height 9
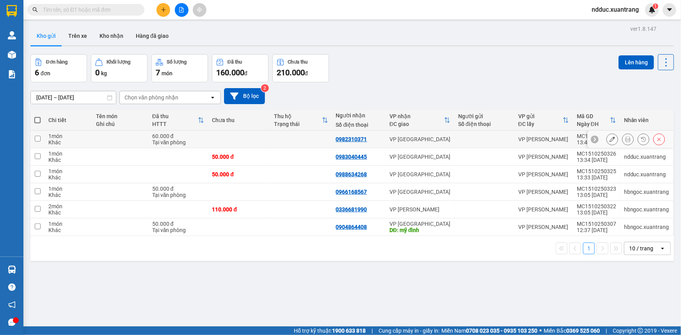
click at [625, 141] on icon at bounding box center [627, 139] width 5 height 5
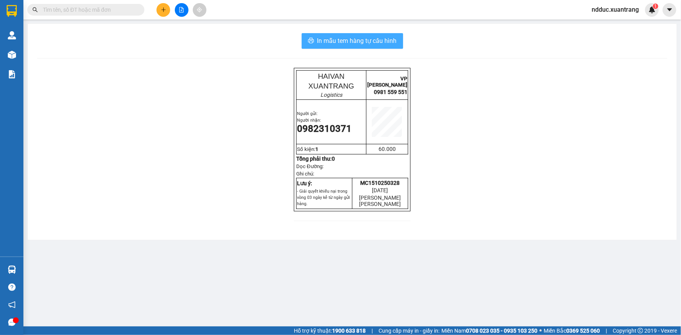
click at [381, 38] on span "In mẫu tem hàng tự cấu hình" at bounding box center [357, 41] width 80 height 10
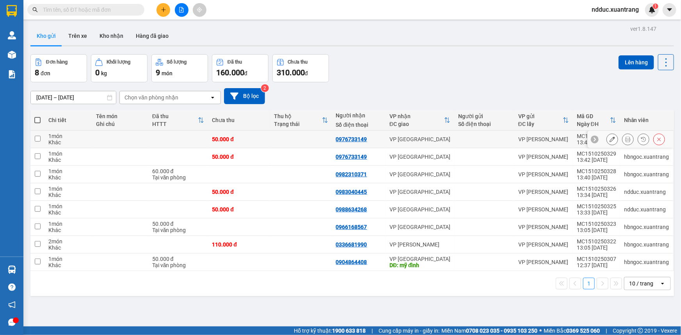
click at [626, 141] on button at bounding box center [627, 140] width 11 height 14
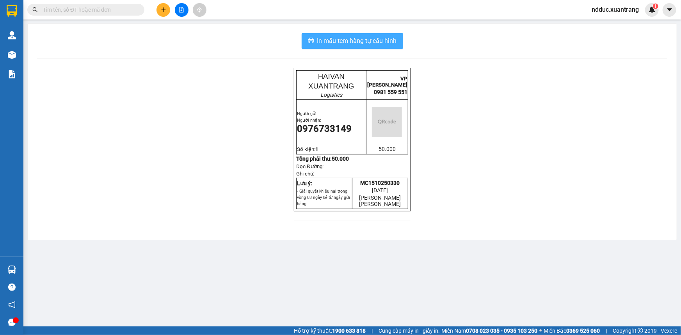
click at [347, 36] on span "In mẫu tem hàng tự cấu hình" at bounding box center [357, 41] width 80 height 10
